Goal: Transaction & Acquisition: Book appointment/travel/reservation

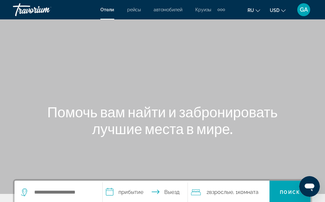
click at [32, 191] on div "Search widget" at bounding box center [57, 192] width 72 height 10
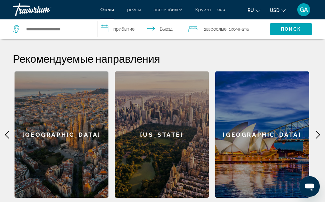
scroll to position [233, 0]
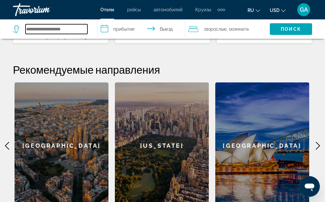
click at [42, 31] on input "Search hotel destination" at bounding box center [57, 29] width 62 height 10
click at [27, 31] on input "Search hotel destination" at bounding box center [57, 29] width 62 height 10
click at [30, 30] on input "Search hotel destination" at bounding box center [57, 29] width 62 height 10
click at [26, 28] on input "Search hotel destination" at bounding box center [57, 29] width 62 height 10
click at [110, 9] on span "Отели" at bounding box center [107, 9] width 14 height 5
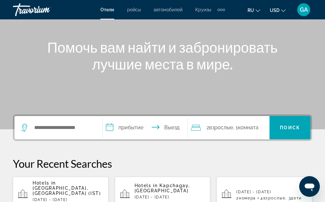
scroll to position [97, 0]
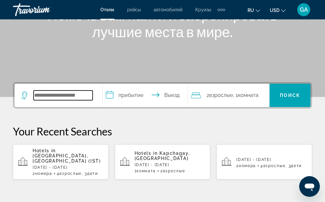
click at [35, 97] on input "Search hotel destination" at bounding box center [63, 95] width 59 height 10
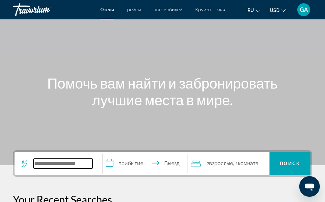
scroll to position [0, 0]
